Goal: Information Seeking & Learning: Find specific fact

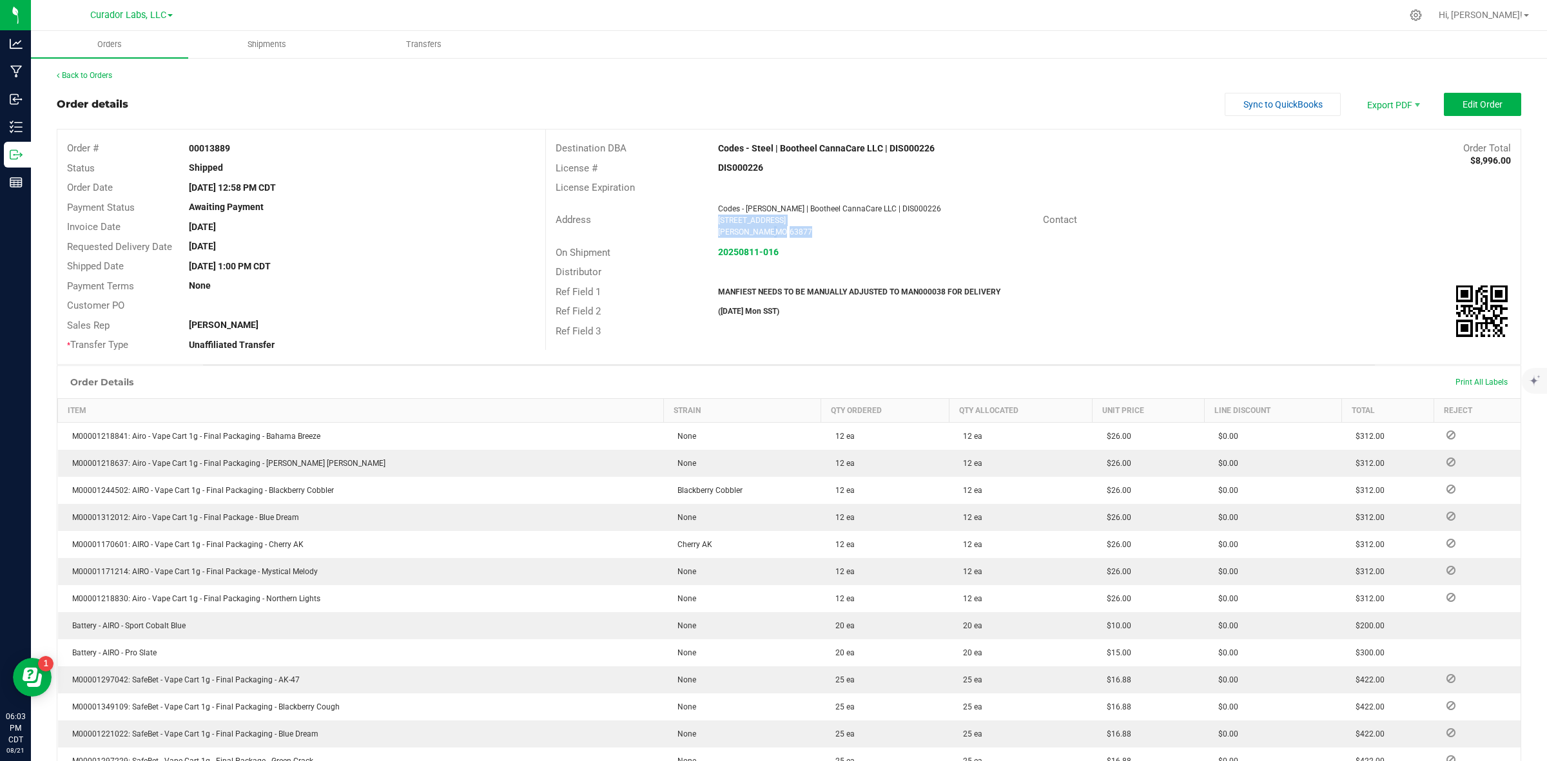
drag, startPoint x: 775, startPoint y: 233, endPoint x: 706, endPoint y: 222, distance: 69.8
click at [711, 222] on div "Codes - [PERSON_NAME] | Bootheel CannaCare LLC | DIS000226 [STREET_ADDRESS][PER…" at bounding box center [876, 220] width 331 height 35
copy ngx-name-and-address "[STREET_ADDRESS][PERSON_NAME]"
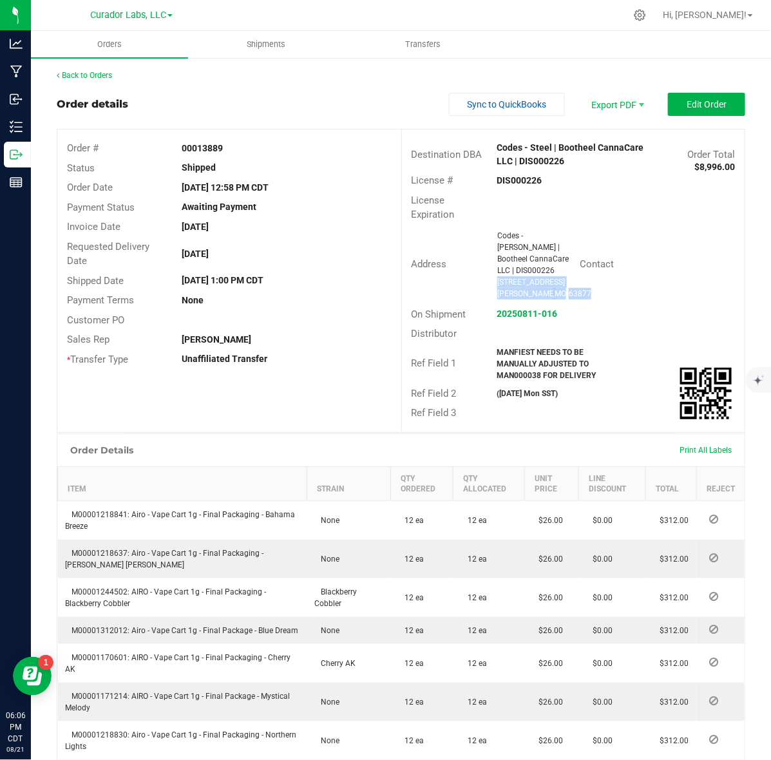
click at [184, 145] on strong "00013889" at bounding box center [202, 148] width 41 height 10
copy strong "00013889"
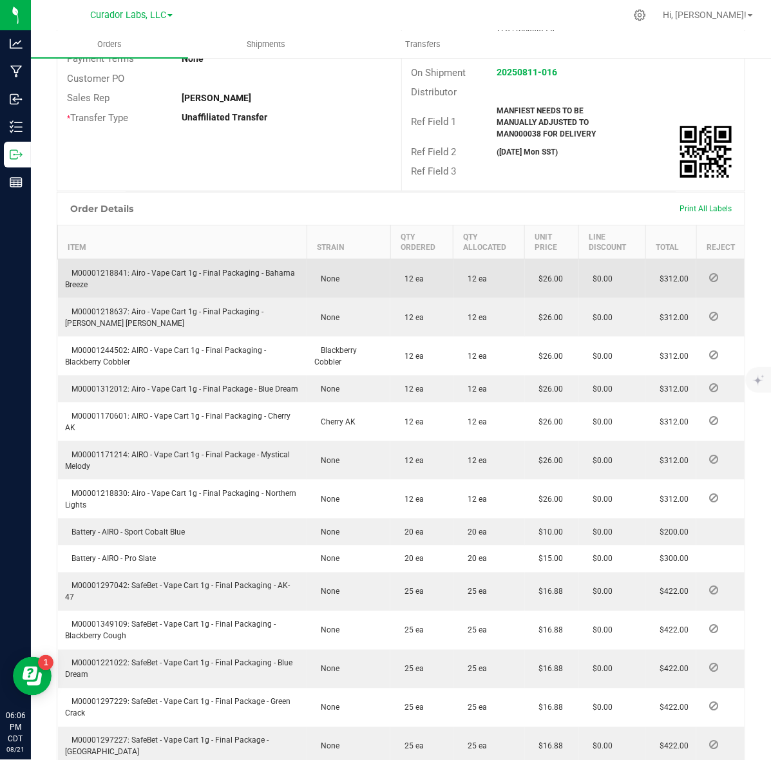
scroll to position [322, 0]
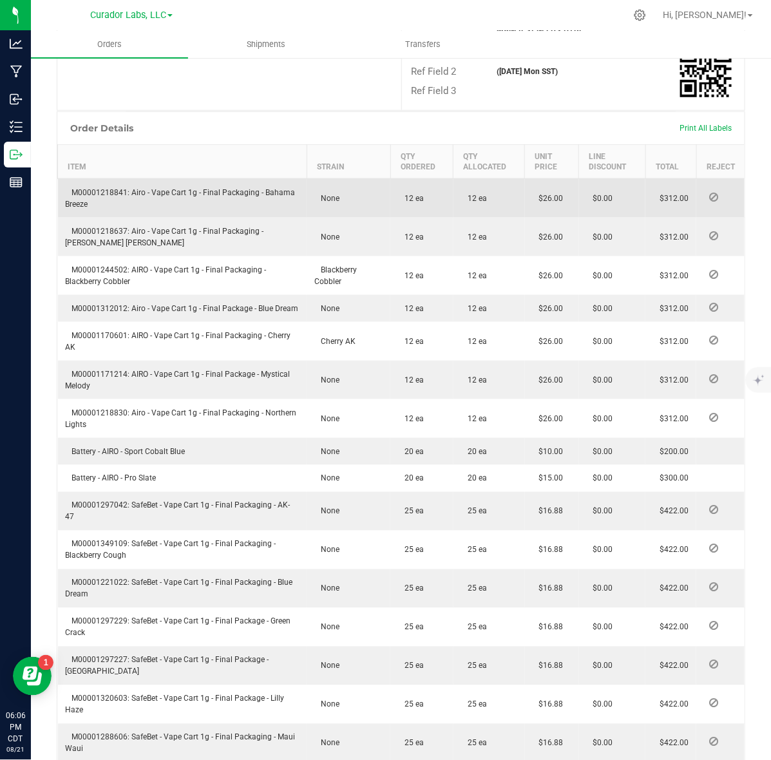
click at [76, 178] on td "M00001218841: Airo - Vape Cart 1g - Final Packaging - Bahama Breeze" at bounding box center [182, 197] width 249 height 39
click at [89, 188] on span "M00001218841: Airo - Vape Cart 1g - Final Packaging - Bahama Breeze" at bounding box center [181, 198] width 230 height 21
copy span "M00001218841"
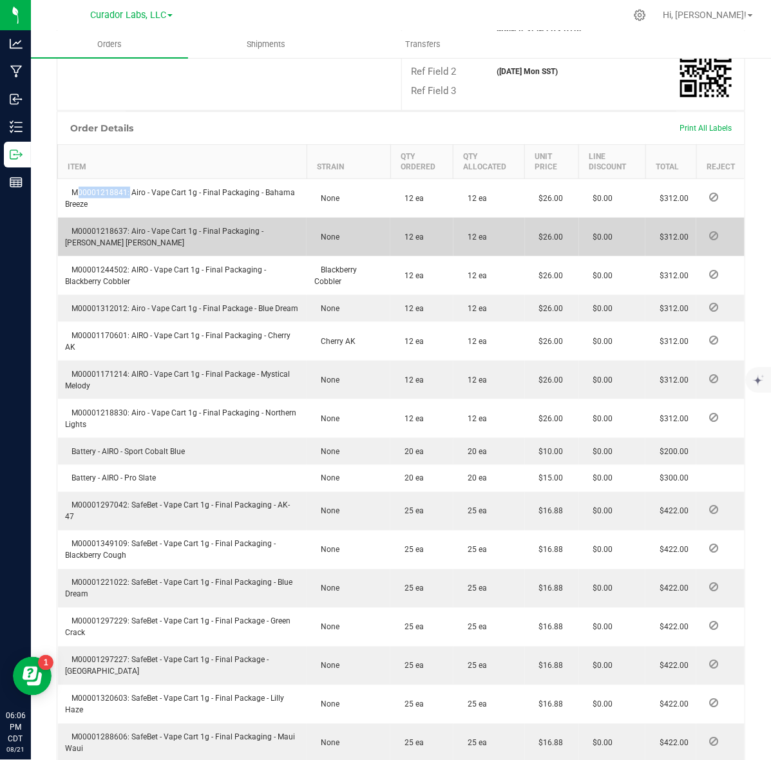
click at [107, 227] on span "M00001218637: Airo - Vape Cart 1g - Final Packaging - [PERSON_NAME] [PERSON_NAM…" at bounding box center [165, 237] width 198 height 21
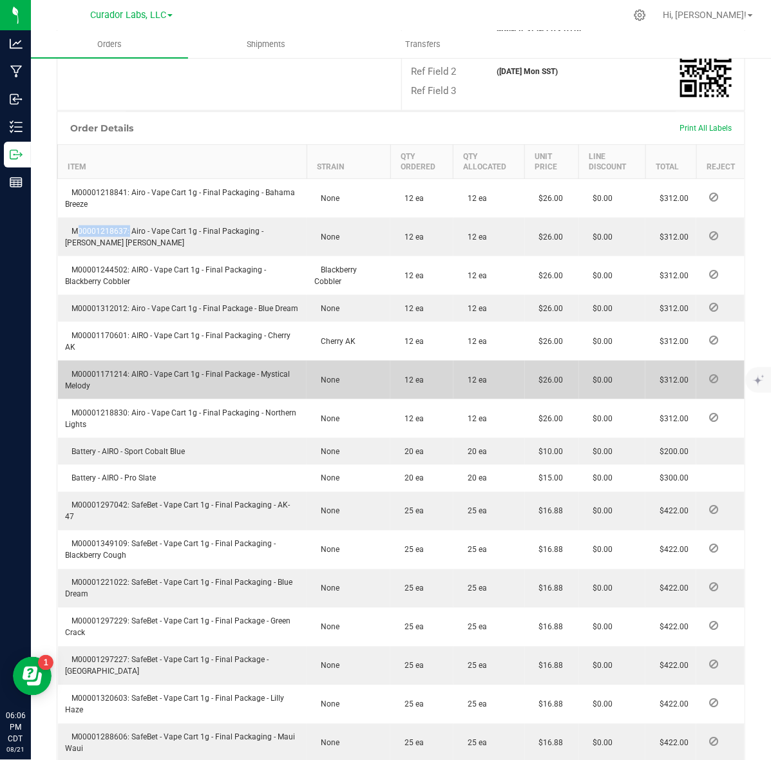
copy span "M00001218637"
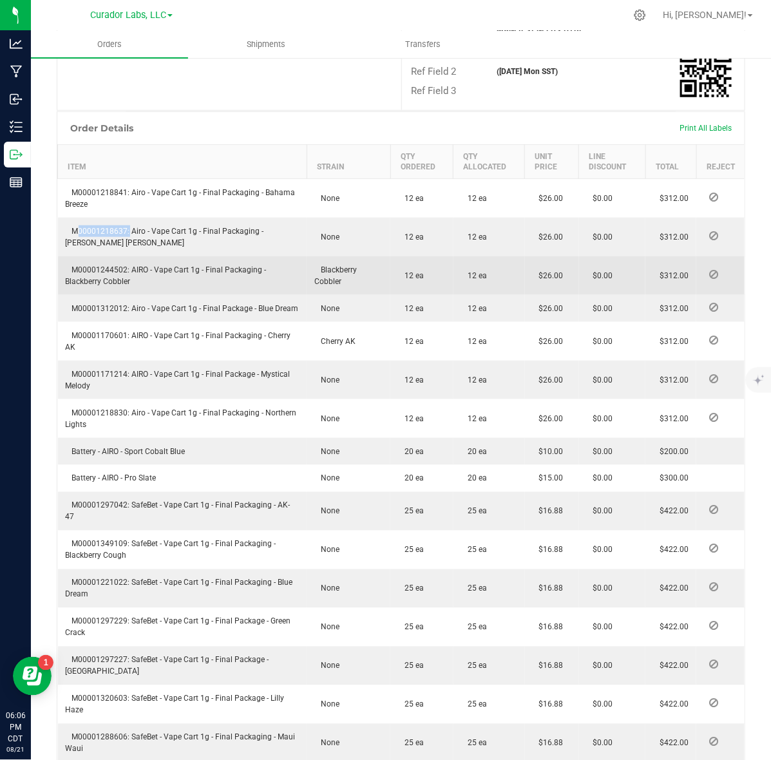
click at [86, 256] on td "M00001244502: AIRO - Vape Cart 1g - Final Packaging - Blackberry Cobbler" at bounding box center [182, 275] width 249 height 39
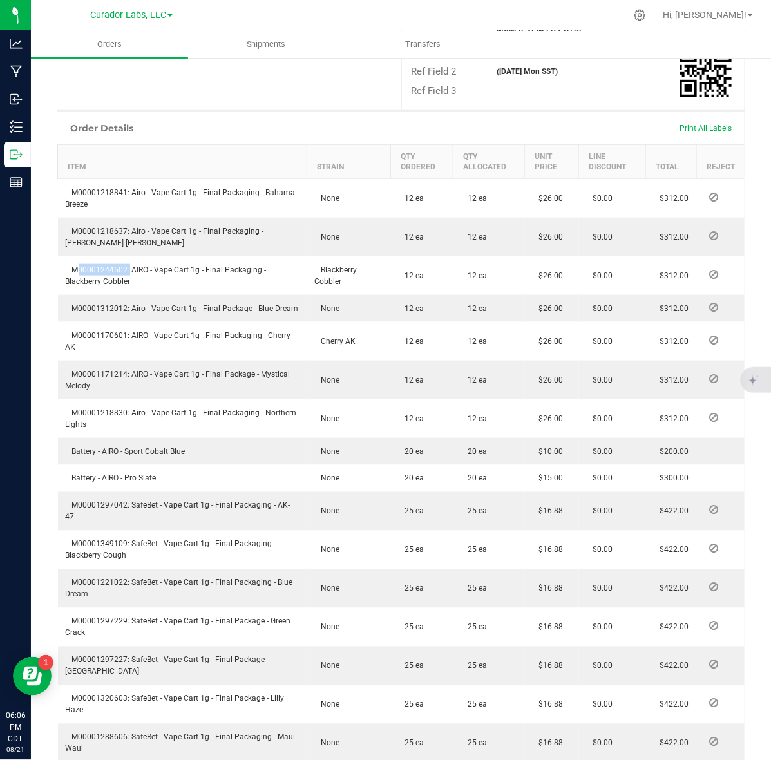
copy span "M00001244502"
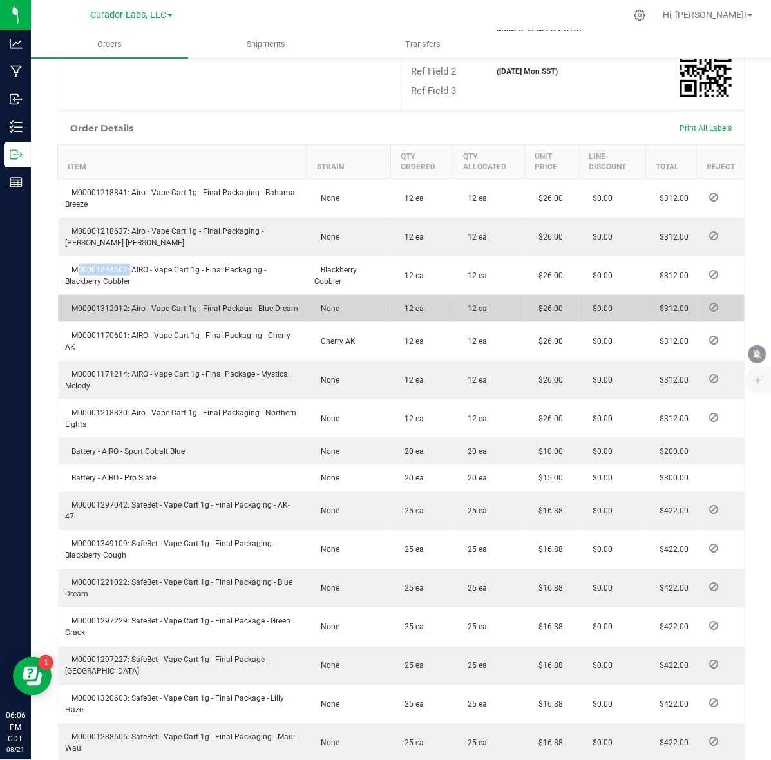
click at [107, 304] on span "M00001312012: Airo - Vape Cart 1g - Final Package - Blue Dream" at bounding box center [182, 308] width 233 height 9
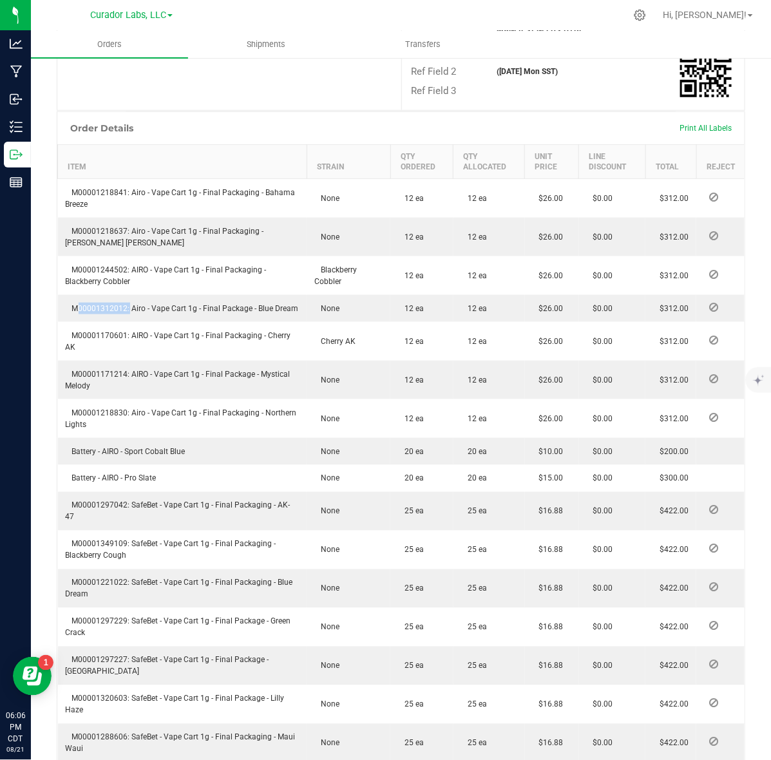
copy span "M00001312012"
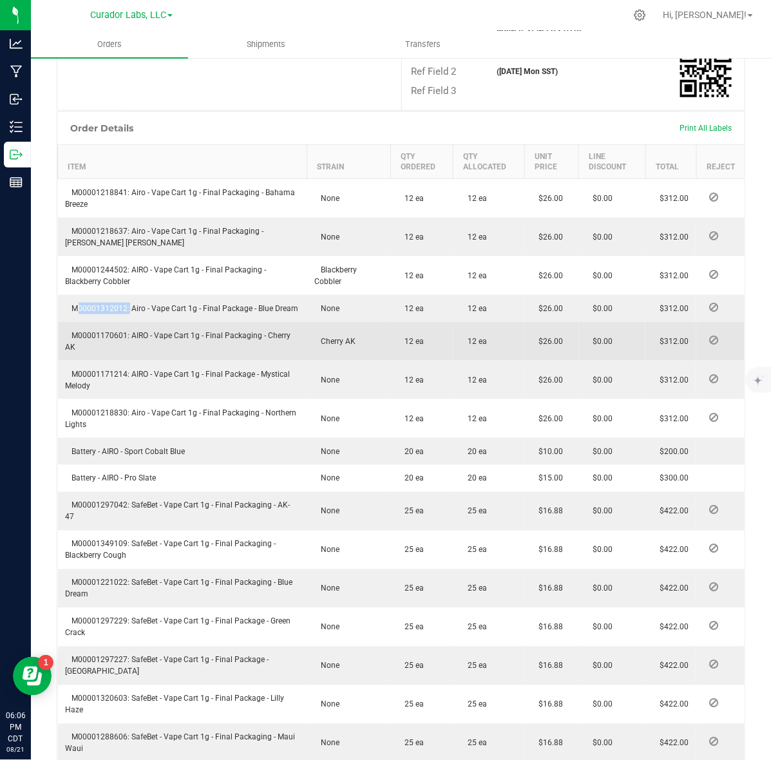
click at [110, 340] on td "M00001170601: AIRO - Vape Cart 1g - Final Packaging - Cherry AK" at bounding box center [182, 341] width 249 height 39
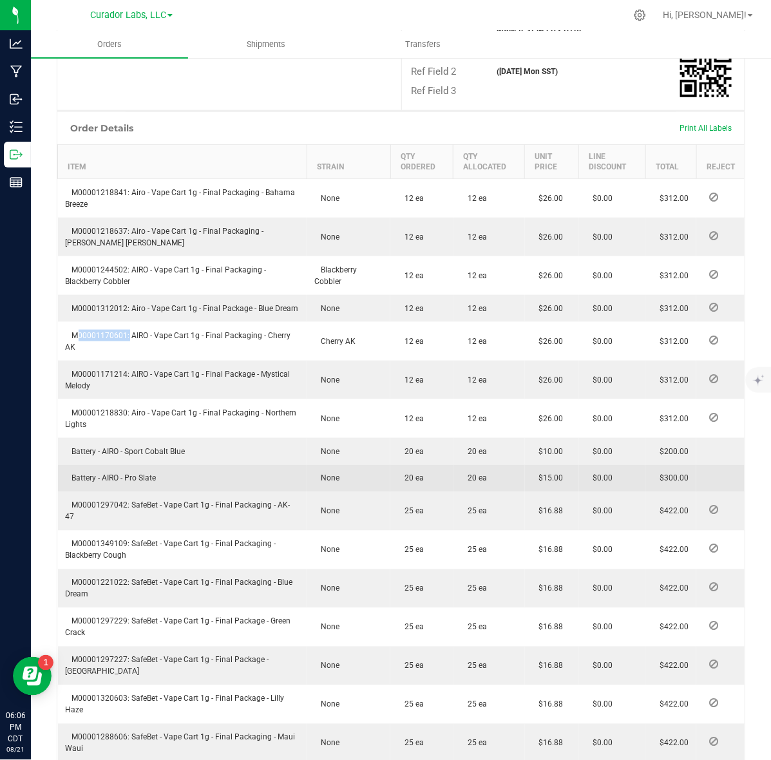
copy span "M00001170601"
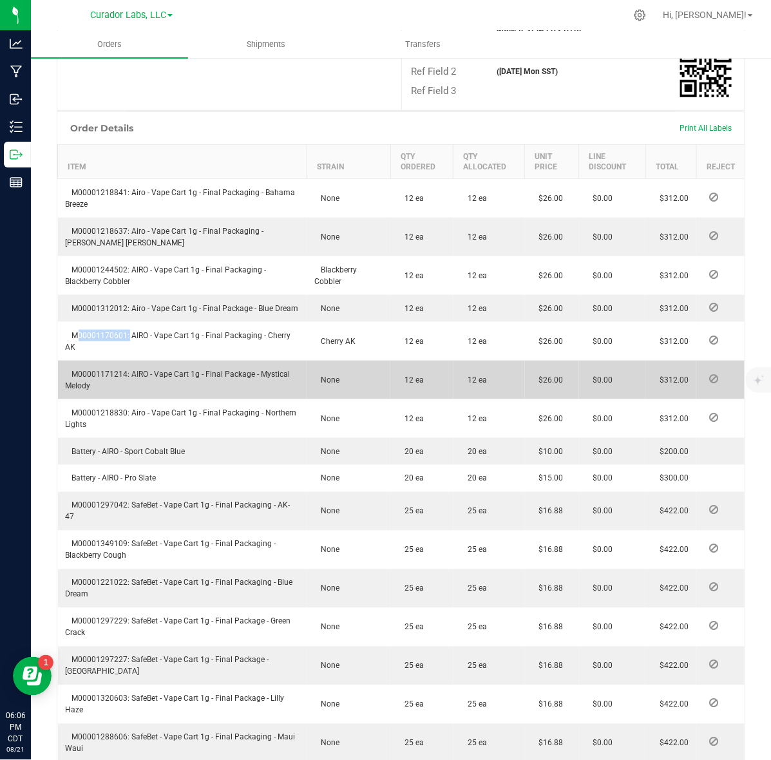
click at [117, 374] on span "M00001171214: AIRO - Vape Cart 1g - Final Package - Mystical Melody" at bounding box center [178, 380] width 225 height 21
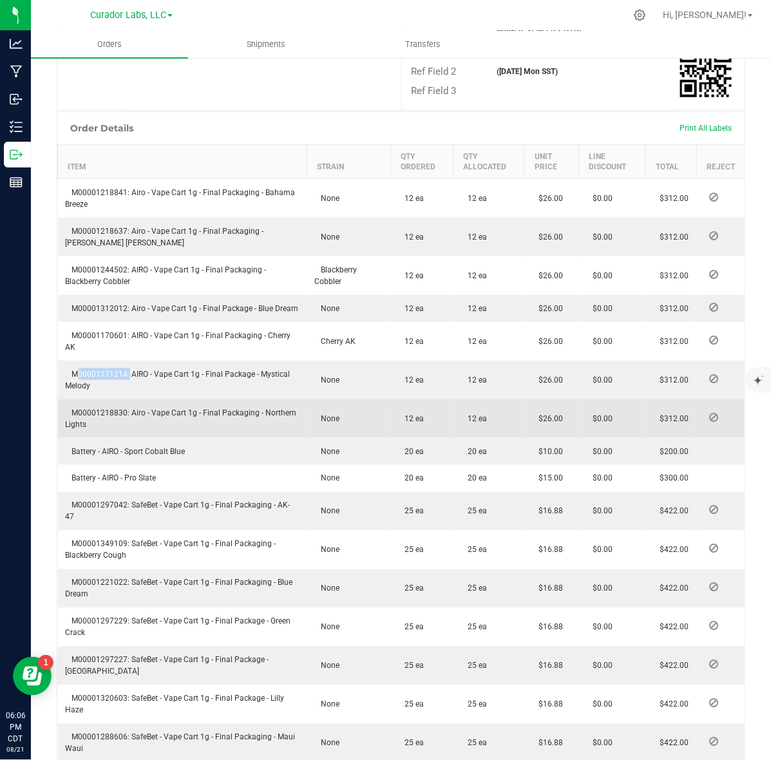
copy span "M00001171214"
click at [102, 414] on span "M00001218830: Airo - Vape Cart 1g - Final Packaging - Northern Lights" at bounding box center [181, 419] width 231 height 21
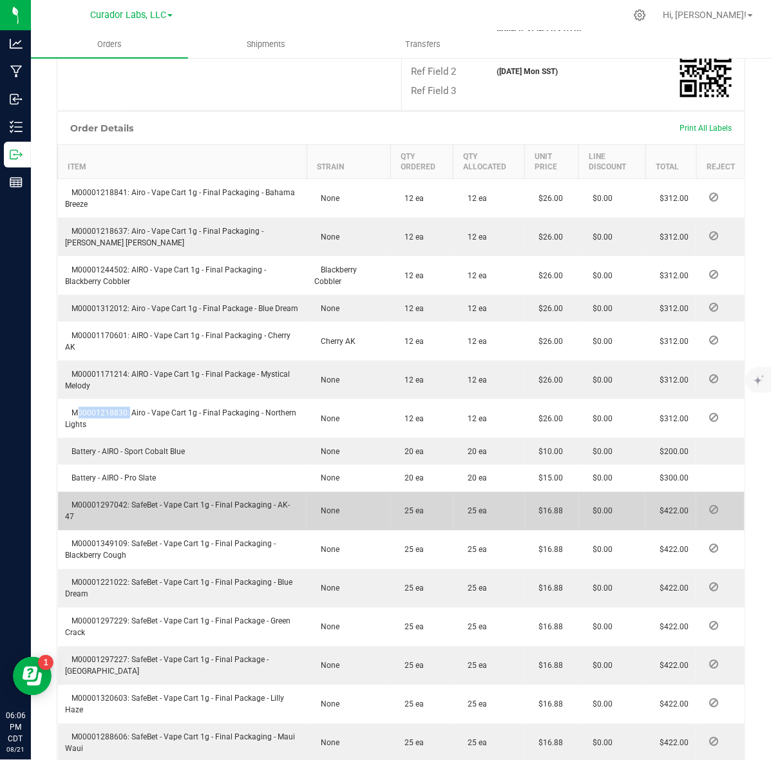
copy span "M00001218830"
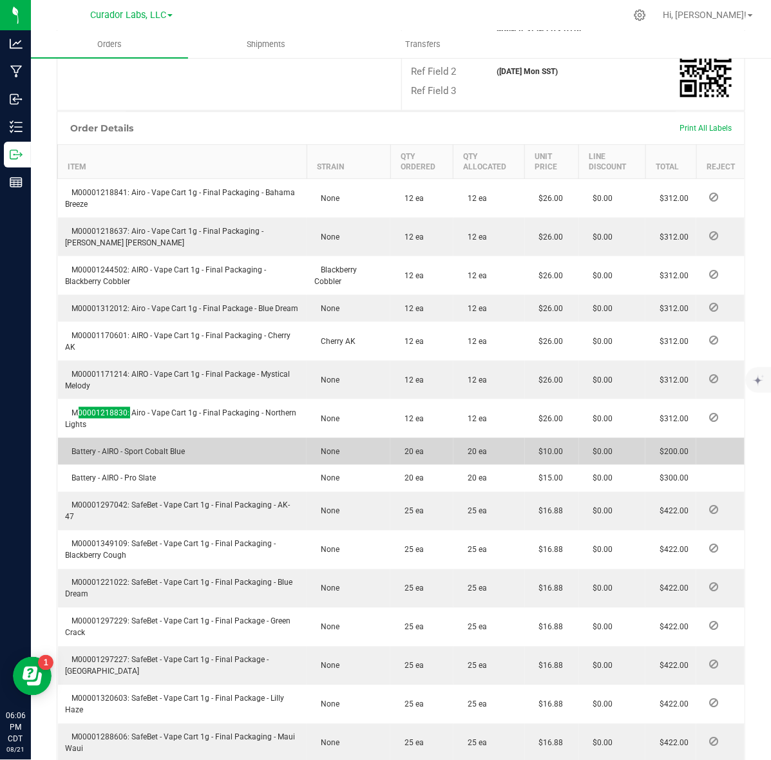
scroll to position [483, 0]
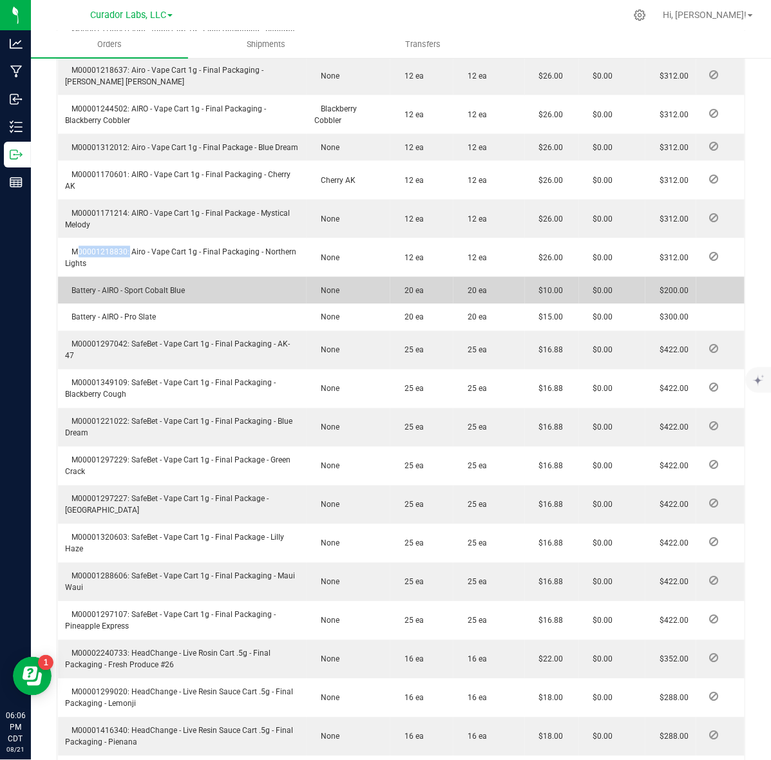
drag, startPoint x: 101, startPoint y: 298, endPoint x: 101, endPoint y: 291, distance: 7.1
click at [101, 298] on td "Battery - AIRO - Sport Cobalt Blue" at bounding box center [182, 290] width 249 height 27
click at [101, 287] on span "Battery - AIRO - Sport Cobalt Blue" at bounding box center [126, 290] width 120 height 9
click at [90, 290] on span "Battery - AIRO - Sport Cobalt Blue" at bounding box center [126, 290] width 120 height 9
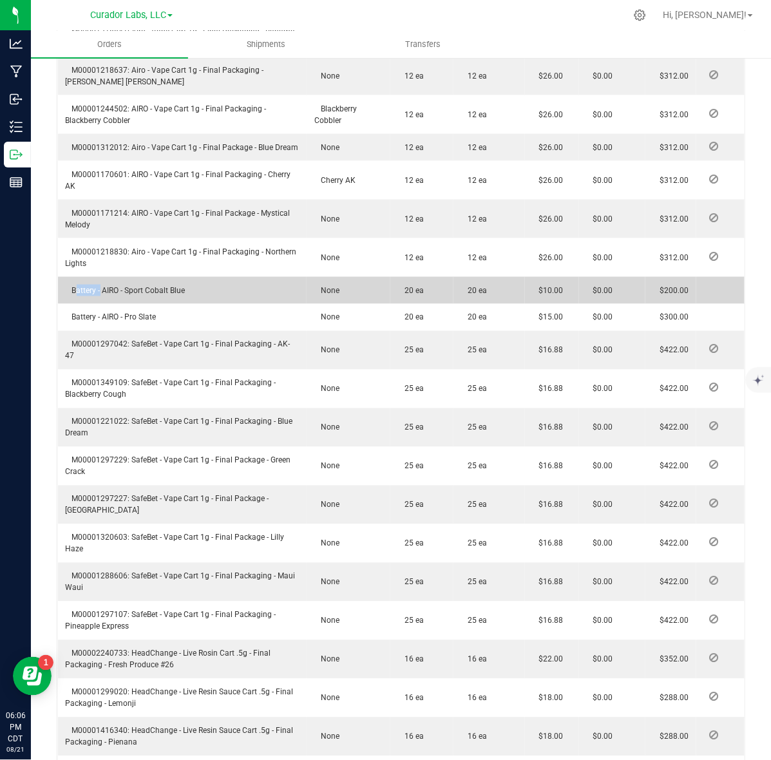
click at [90, 290] on span "Battery - AIRO - Sport Cobalt Blue" at bounding box center [126, 290] width 120 height 9
copy span "Battery - AIRO - Sport Cobalt Blue"
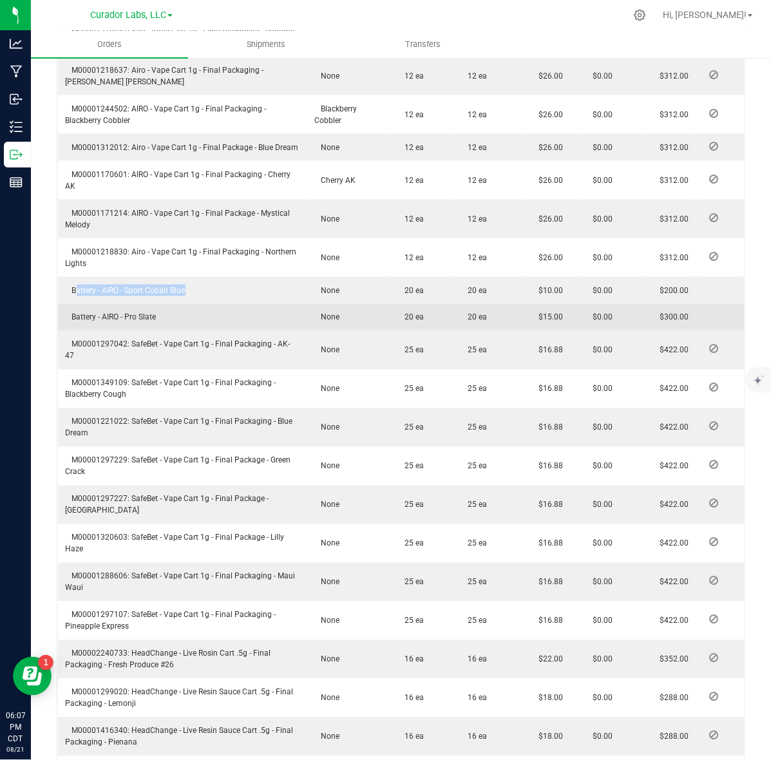
click at [134, 314] on span "Battery - AIRO - Pro Slate" at bounding box center [111, 317] width 91 height 9
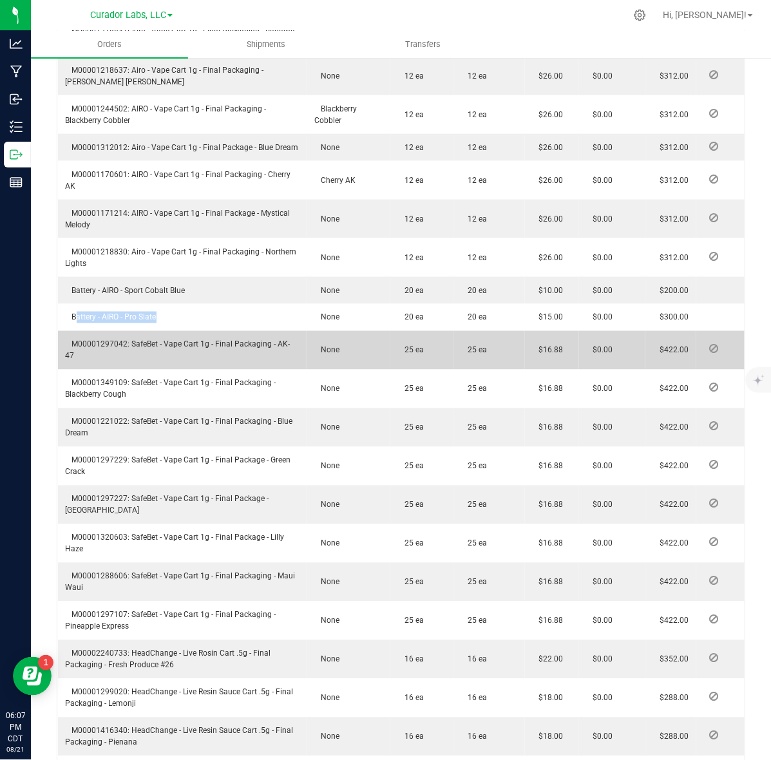
click at [90, 342] on span "M00001297042: SafeBet - Vape Cart 1g - Final Packaging - AK-47" at bounding box center [178, 350] width 225 height 21
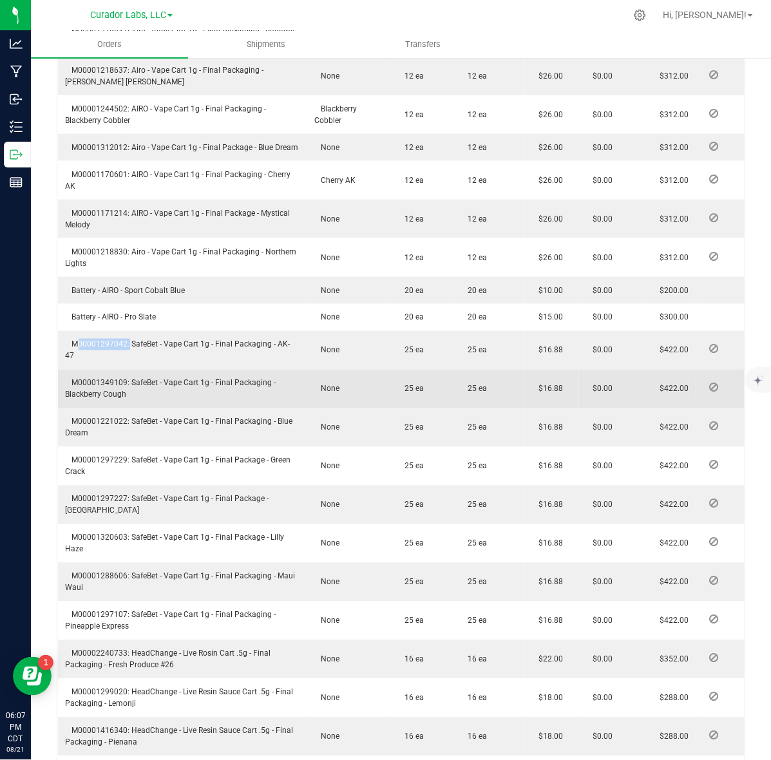
click at [95, 389] on td "M00001349109: SafeBet - Vape Cart 1g - Final Packaging - Blackberry Cough" at bounding box center [182, 389] width 249 height 39
click at [93, 381] on span "M00001349109: SafeBet - Vape Cart 1g - Final Packaging - Blackberry Cough" at bounding box center [171, 389] width 211 height 21
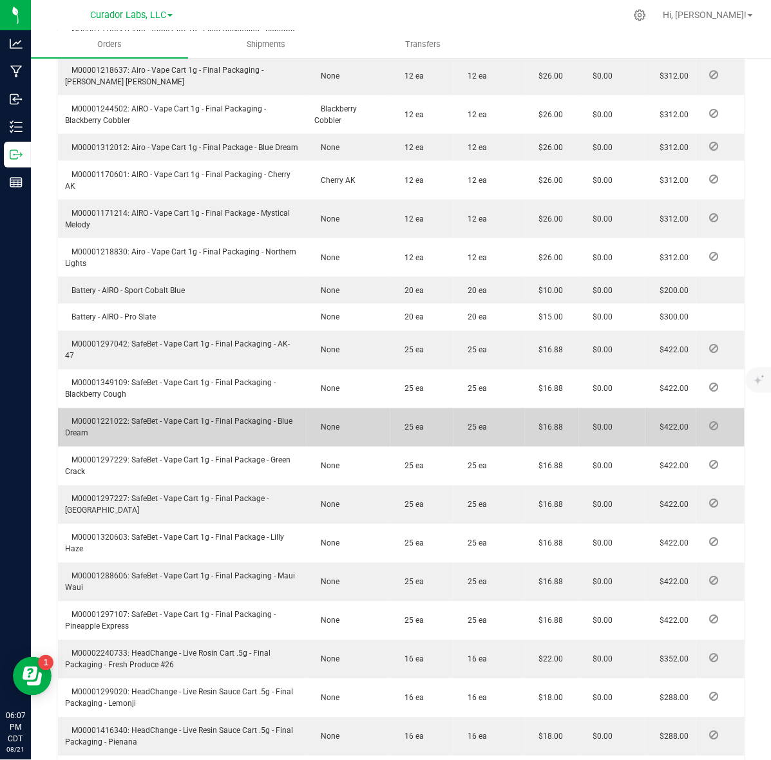
click at [108, 423] on span "M00001221022: SafeBet - Vape Cart 1g - Final Packaging - Blue Dream" at bounding box center [179, 428] width 227 height 21
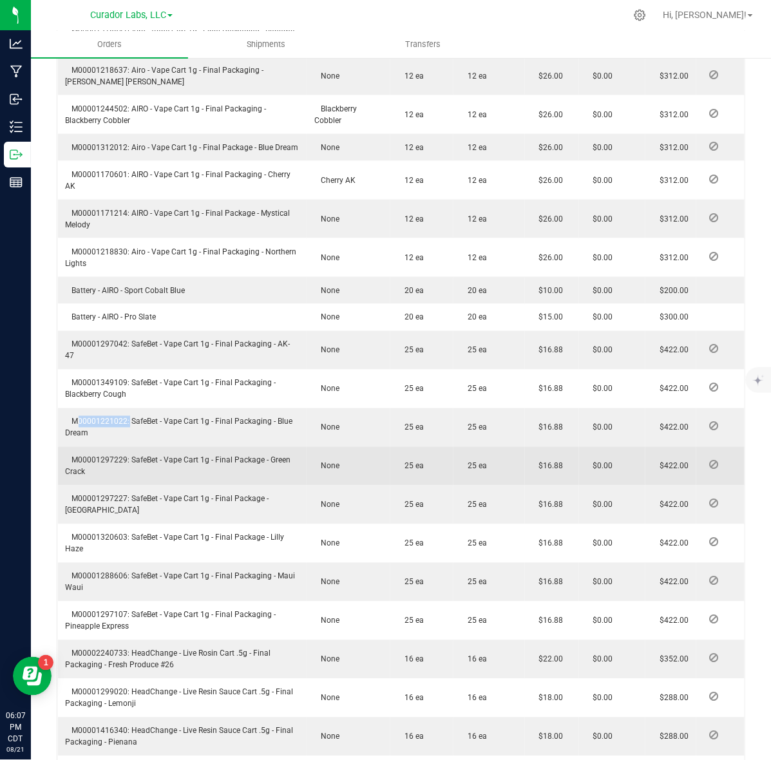
click at [108, 461] on span "M00001297229: SafeBet - Vape Cart 1g - Final Package - Green Crack" at bounding box center [179, 466] width 226 height 21
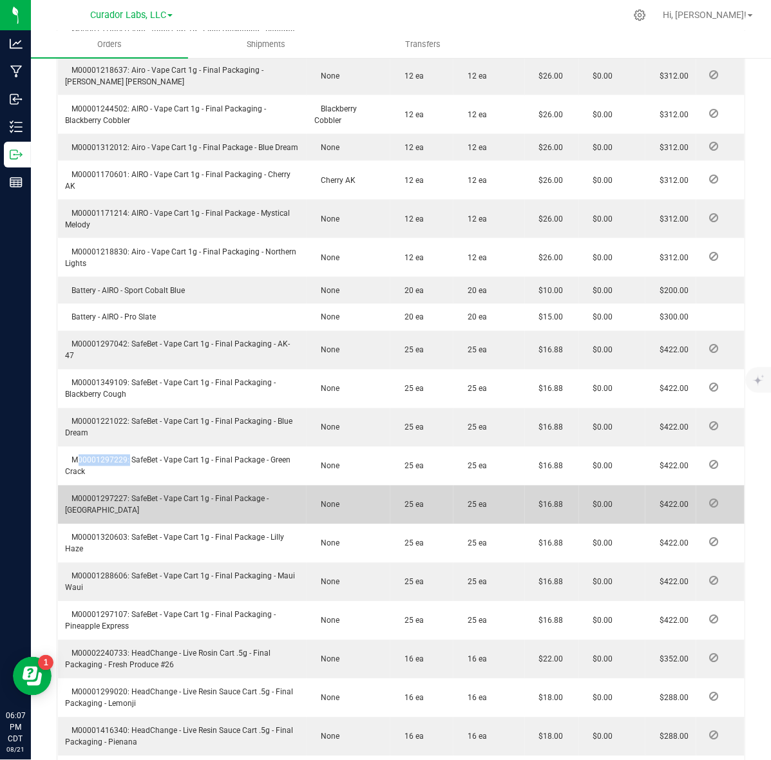
click at [88, 497] on span "M00001297227: SafeBet - Vape Cart 1g - Final Package - [GEOGRAPHIC_DATA]" at bounding box center [168, 505] width 204 height 21
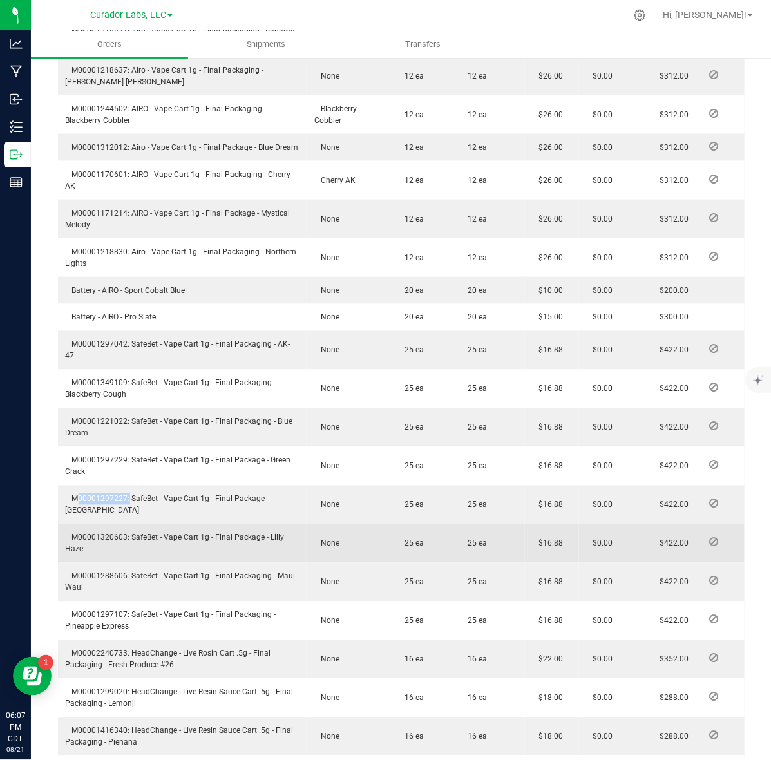
click at [103, 541] on span "M00001320603: SafeBet - Vape Cart 1g - Final Package - Lilly Haze" at bounding box center [175, 544] width 219 height 21
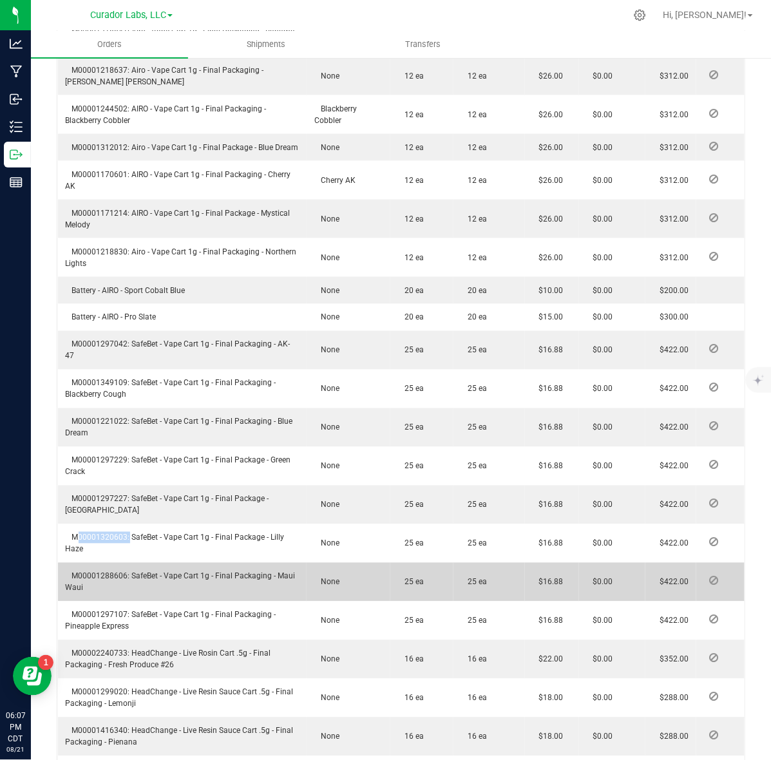
click at [99, 574] on span "M00001288606: SafeBet - Vape Cart 1g - Final Packaging - Maui Waui" at bounding box center [181, 582] width 230 height 21
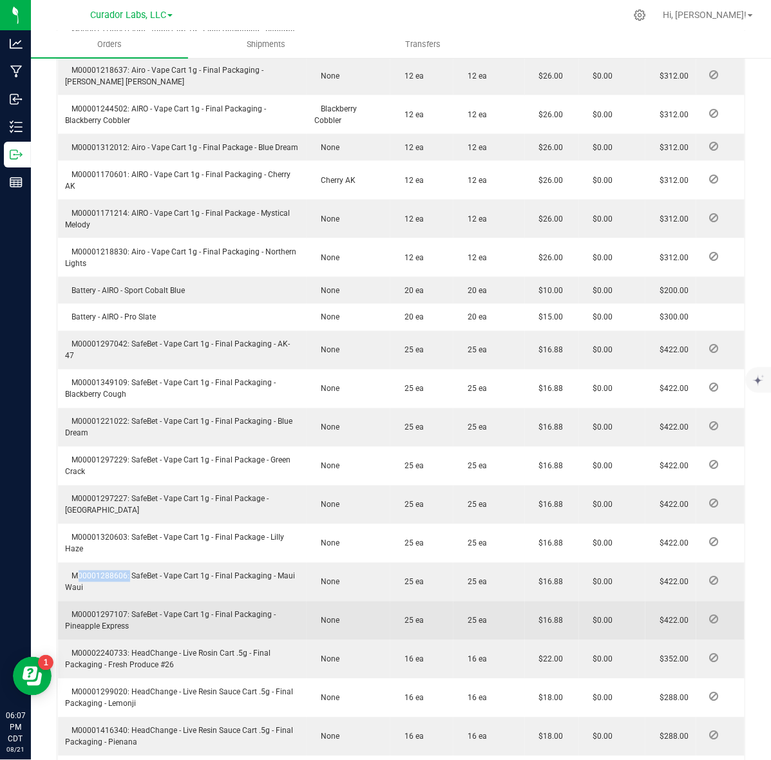
click at [101, 610] on td "M00001297107: SafeBet - Vape Cart 1g - Final Packaging - Pineapple Express" at bounding box center [182, 621] width 249 height 39
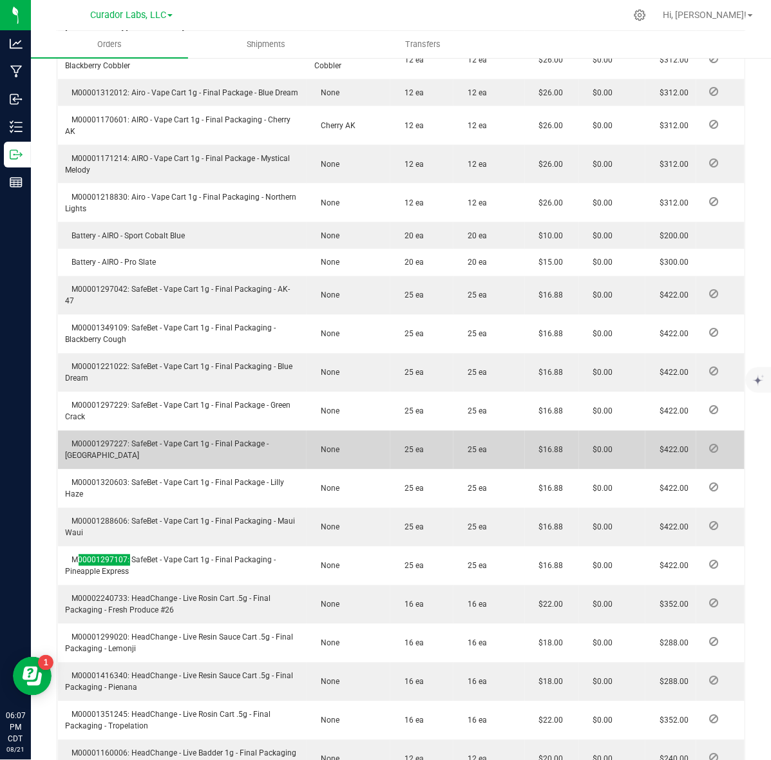
scroll to position [564, 0]
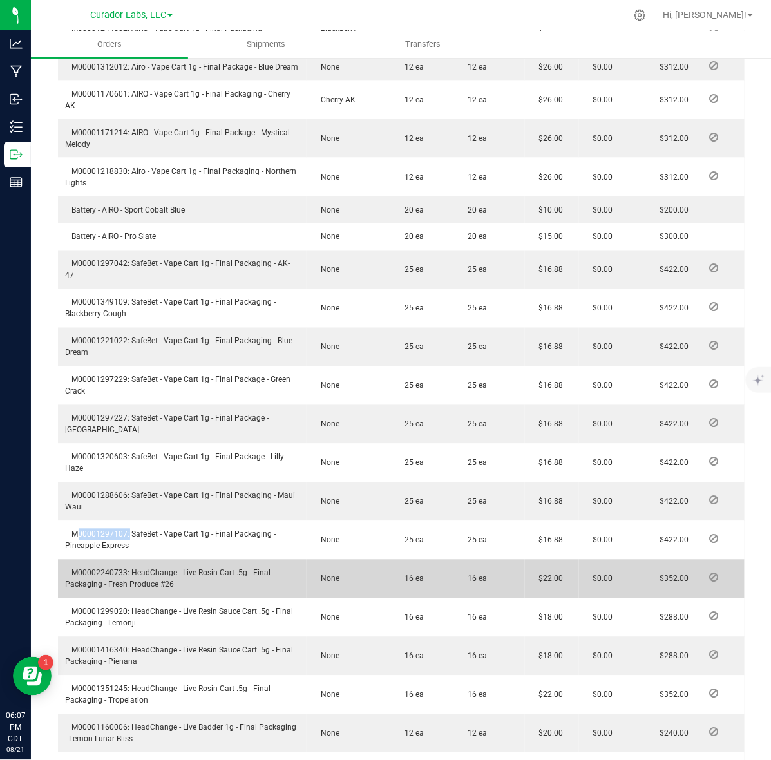
click at [103, 574] on span "M00002240733: HeadChange - Live Rosin Cart .5g - Final Packaging - Fresh Produc…" at bounding box center [169, 579] width 206 height 21
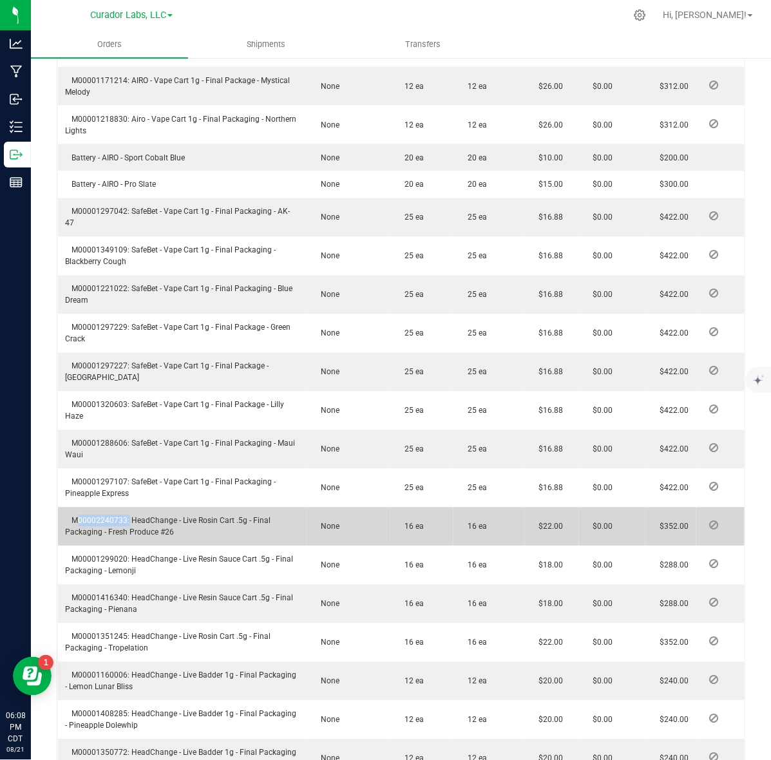
scroll to position [644, 0]
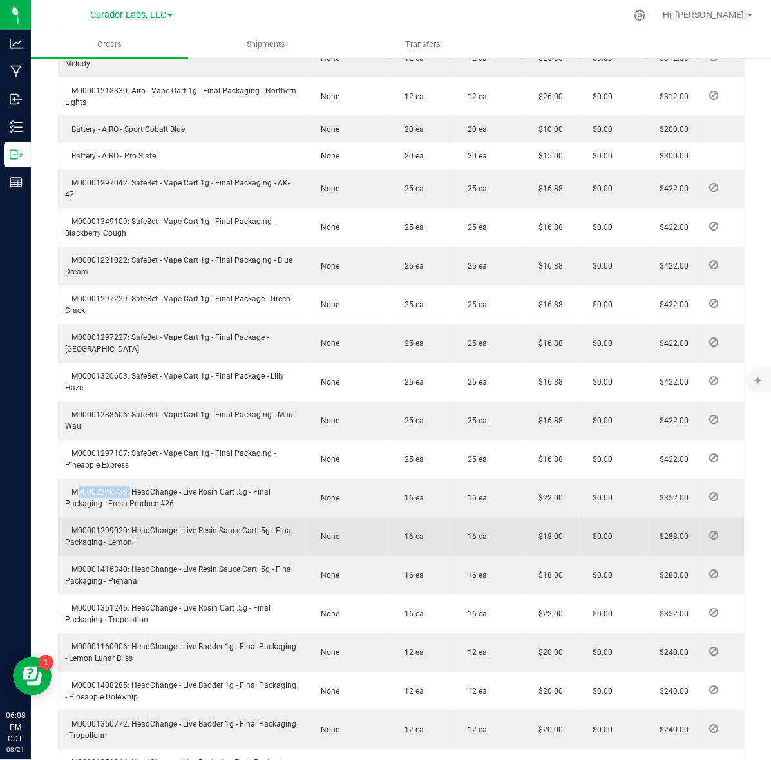
click at [93, 532] on span "M00001299020: HeadChange - Live Resin Sauce Cart .5g - Final Packaging - Lemonji" at bounding box center [180, 537] width 228 height 21
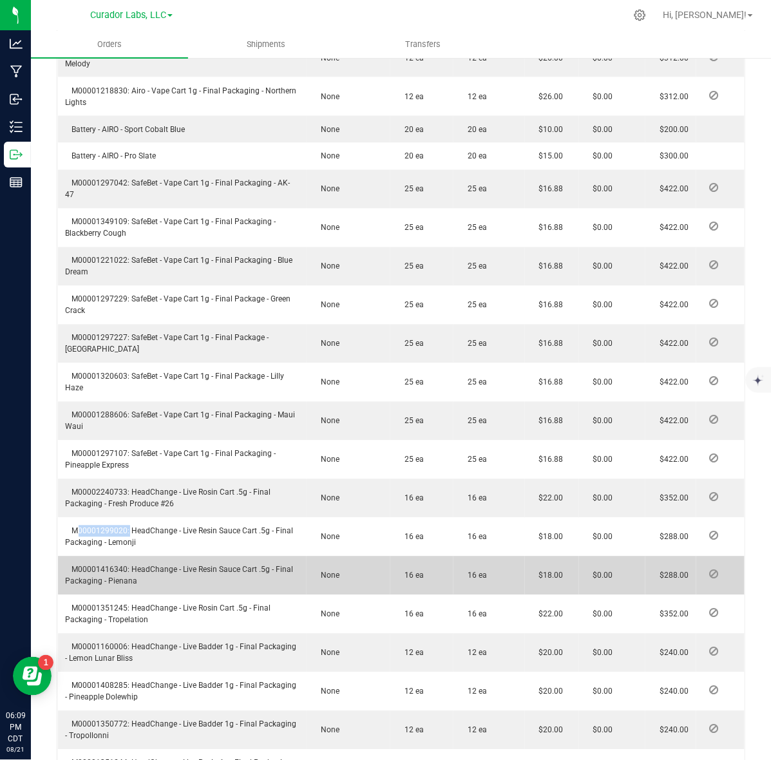
click at [117, 566] on span "M00001416340: HeadChange - Live Resin Sauce Cart .5g - Final Packaging - Pienana" at bounding box center [180, 576] width 228 height 21
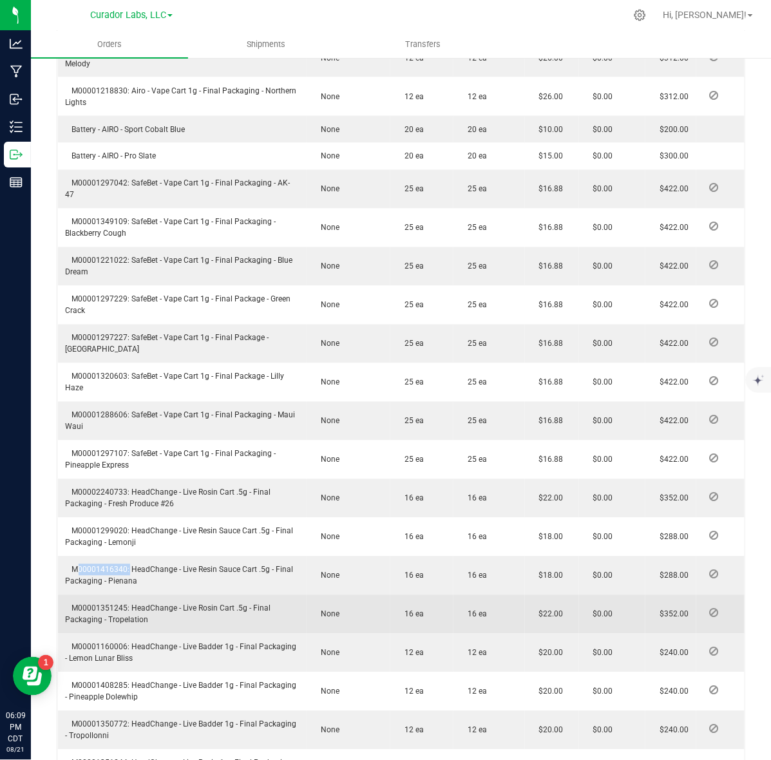
click at [108, 612] on span "M00001351245: HeadChange - Live Rosin Cart .5g - Final Packaging - Tropelation" at bounding box center [169, 614] width 206 height 21
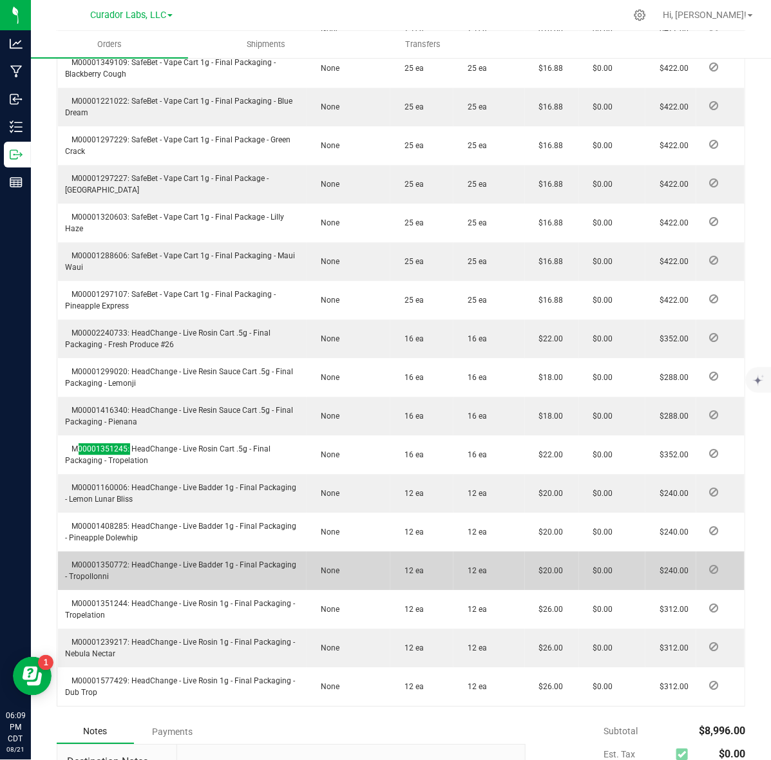
scroll to position [805, 0]
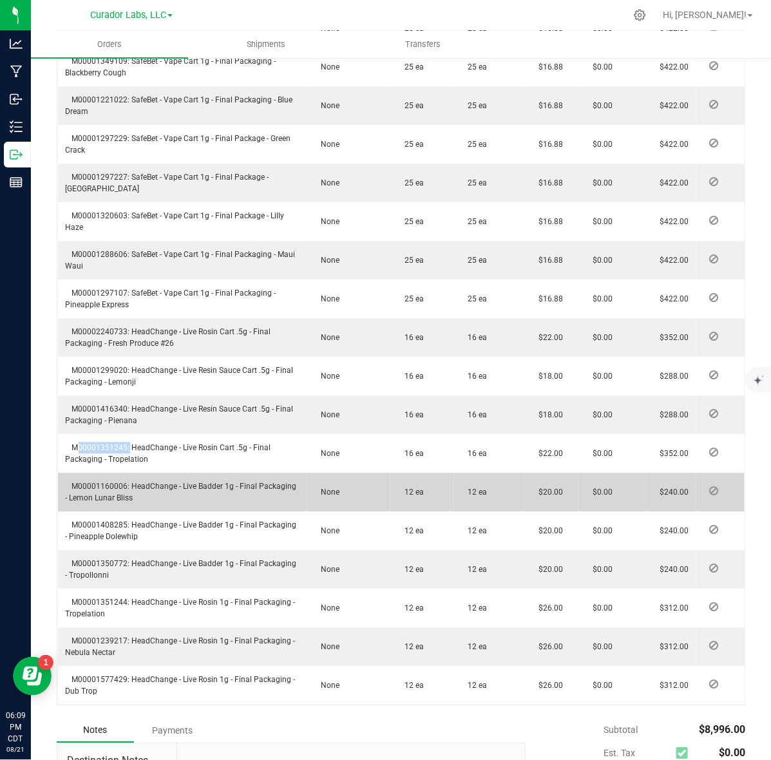
click at [102, 490] on td "M00001160006: HeadChange - Live Badder 1g - Final Packaging - Lemon Lunar Bliss" at bounding box center [182, 492] width 249 height 39
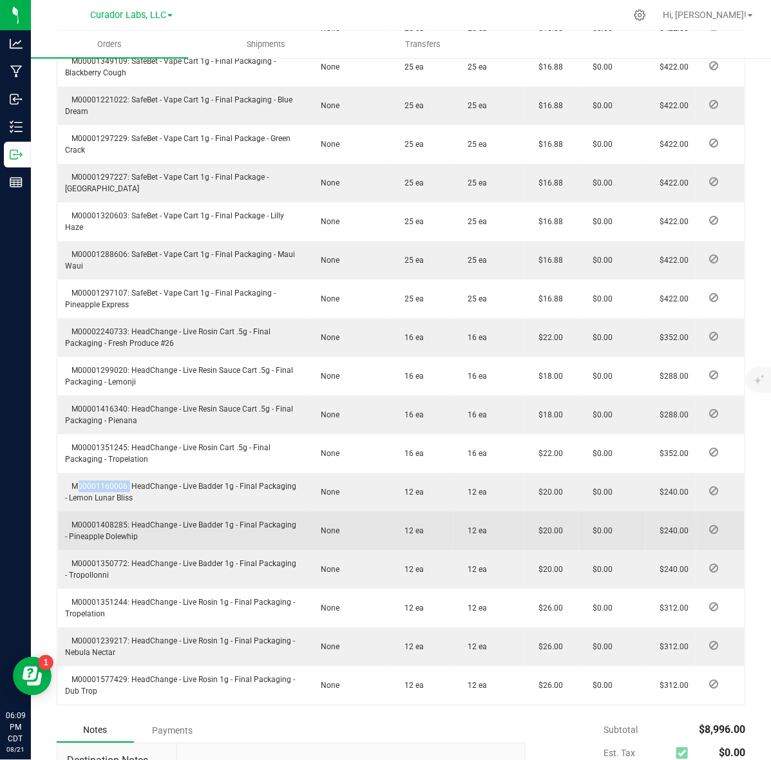
click at [107, 526] on span "M00001408285: HeadChange - Live Badder 1g - Final Packaging - Pineapple Dolewhip" at bounding box center [181, 531] width 231 height 21
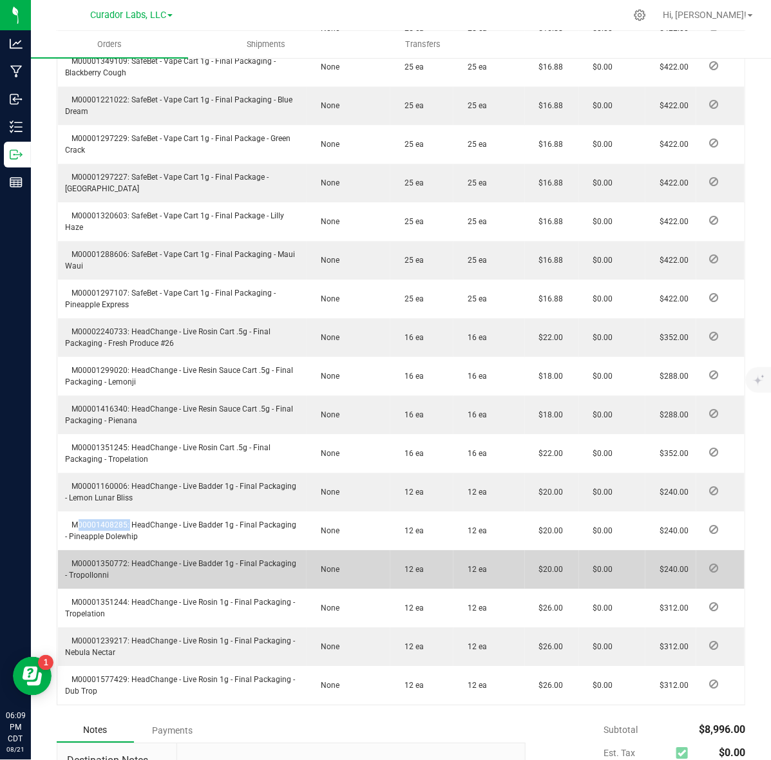
click at [92, 566] on span "M00001350772: HeadChange - Live Badder 1g - Final Packaging - Tropollonni" at bounding box center [181, 569] width 231 height 21
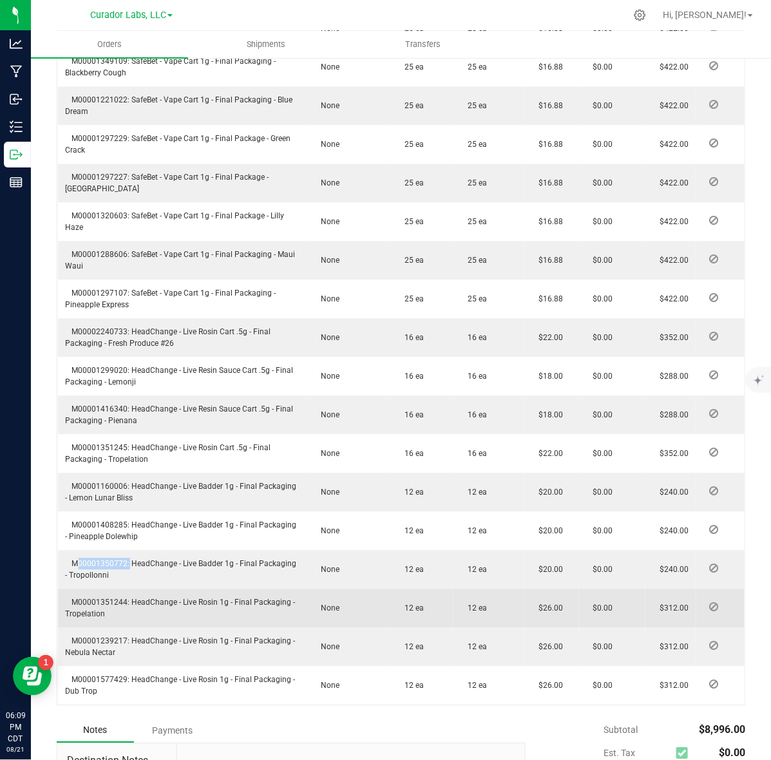
click at [115, 601] on span "M00001351244: HeadChange - Live Rosin 1g - Final Packaging - Tropelation" at bounding box center [181, 608] width 230 height 21
click at [115, 600] on span "M00001351244: HeadChange - Live Rosin 1g - Final Packaging - Tropelation" at bounding box center [181, 608] width 230 height 21
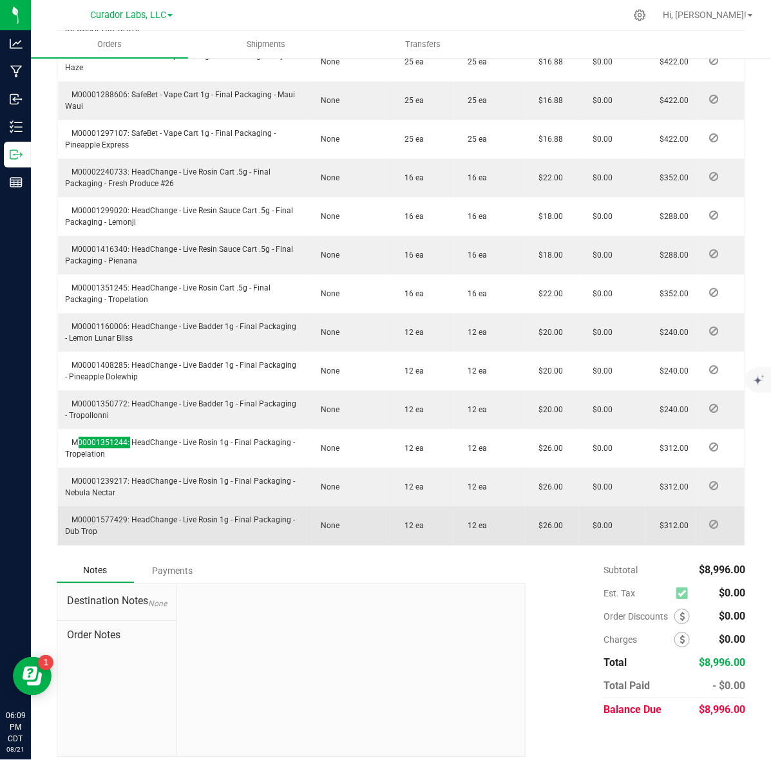
scroll to position [967, 0]
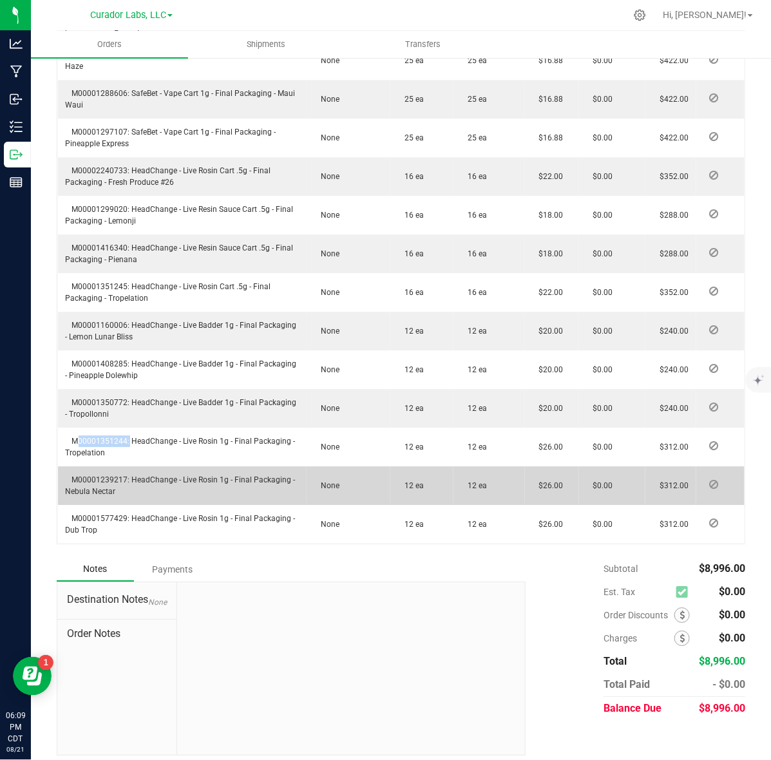
click at [120, 482] on span "M00001239217: HeadChange - Live Rosin 1g - Final Packaging - Nebula Nectar" at bounding box center [181, 486] width 230 height 21
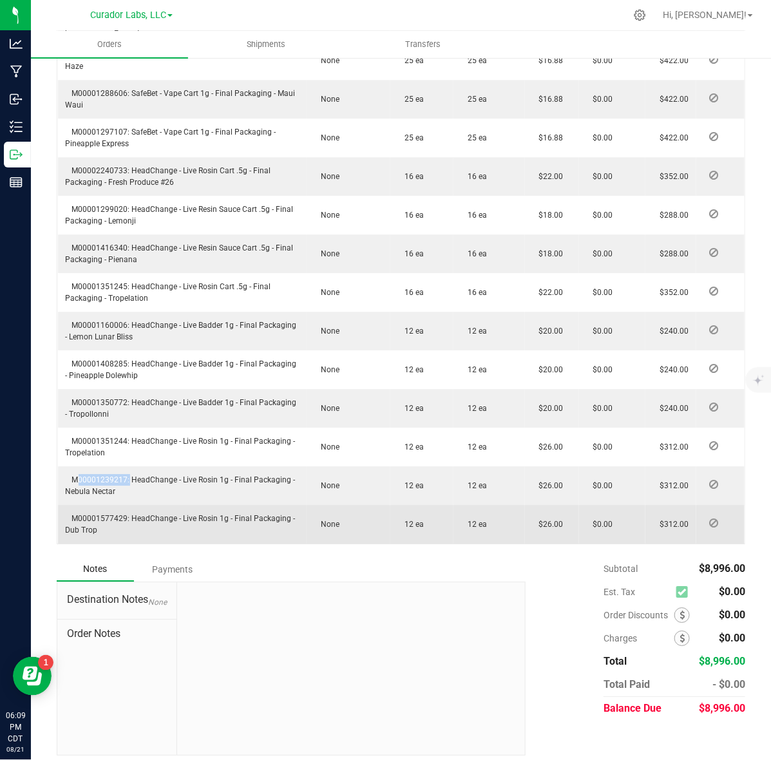
click at [121, 514] on span "M00001577429: HeadChange - Live Rosin 1g - Final Packaging - Dub Trop" at bounding box center [181, 524] width 230 height 21
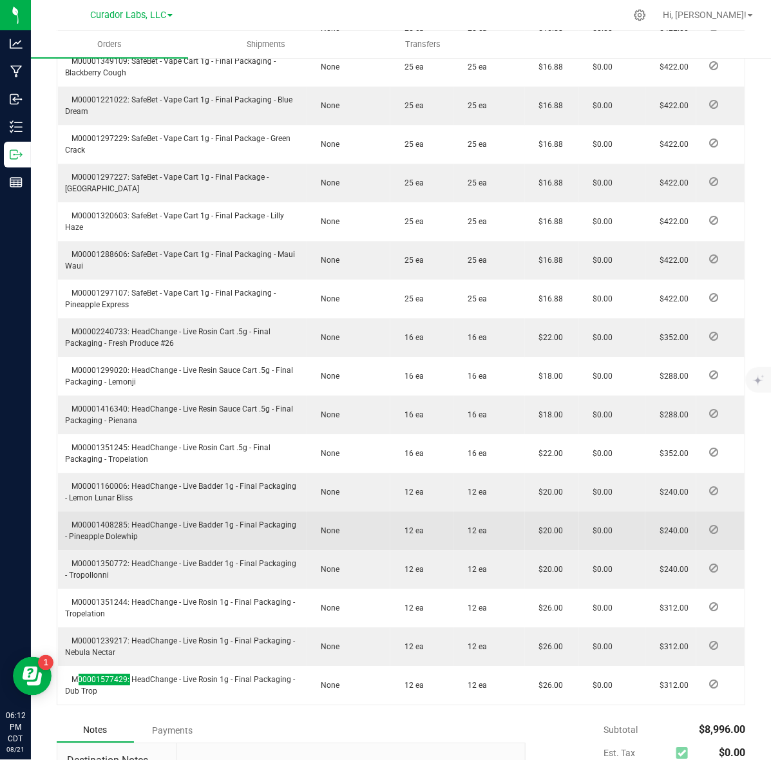
scroll to position [974, 0]
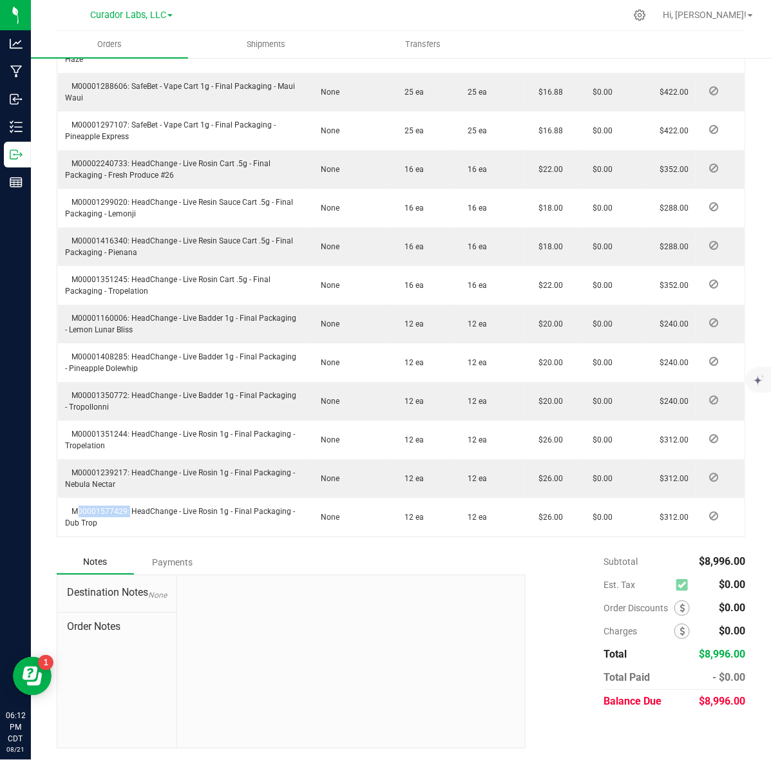
click at [565, 594] on div "Subtotal $8,996.00 Est. Tax $0.00" at bounding box center [630, 631] width 229 height 163
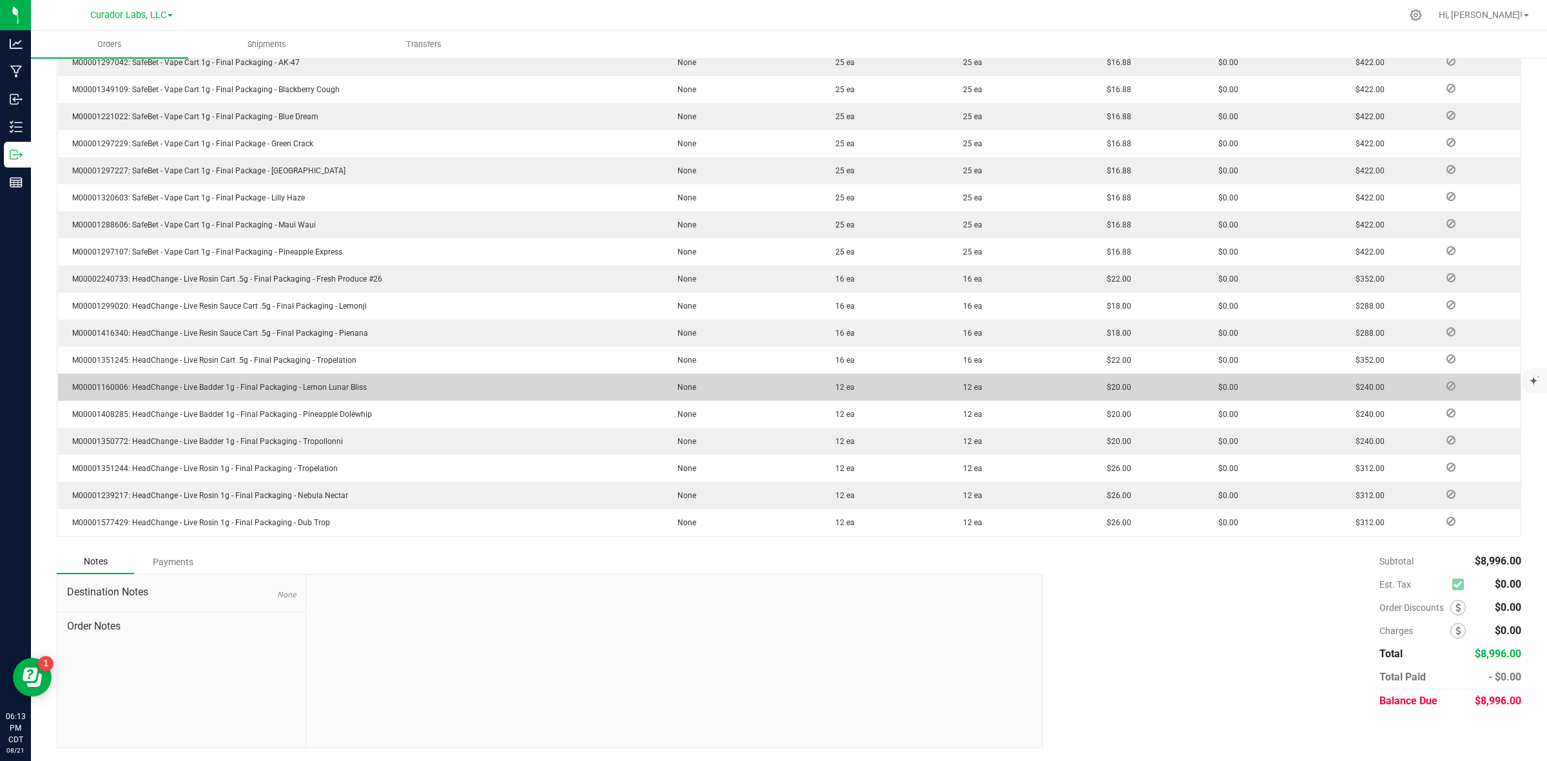
scroll to position [616, 0]
